Goal: Information Seeking & Learning: Learn about a topic

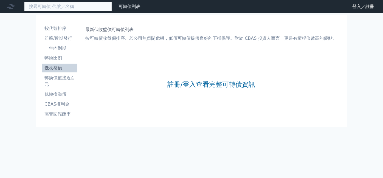
click at [59, 4] on input at bounding box center [68, 6] width 88 height 9
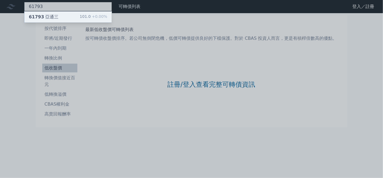
type input "61793"
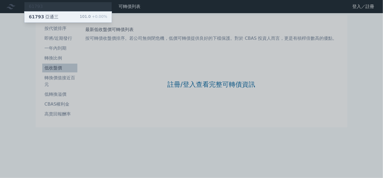
click at [61, 16] on div "61793 亞通三 101.0 +0.00%" at bounding box center [67, 17] width 87 height 11
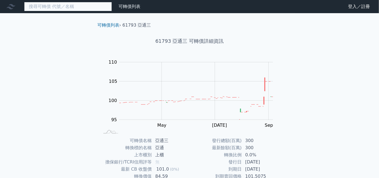
click at [65, 9] on input at bounding box center [68, 6] width 88 height 9
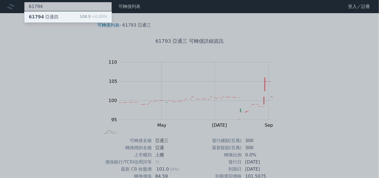
type input "61794"
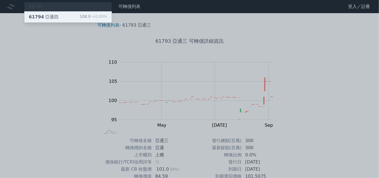
click at [65, 14] on div "61794 亞通四 108.0 +0.00%" at bounding box center [67, 17] width 87 height 11
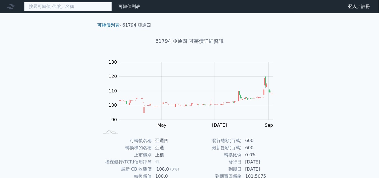
click at [60, 9] on input at bounding box center [68, 6] width 88 height 9
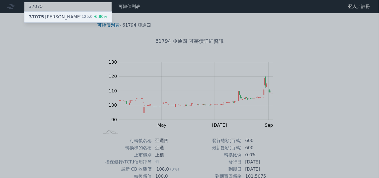
type input "37075"
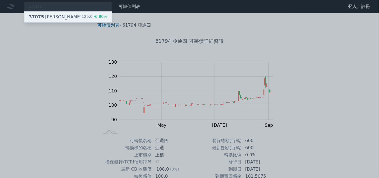
click at [69, 18] on div "37075 漢磊五 125.0 -6.80%" at bounding box center [67, 17] width 87 height 11
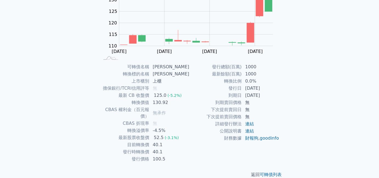
scroll to position [76, 0]
